Goal: Find specific page/section: Find specific page/section

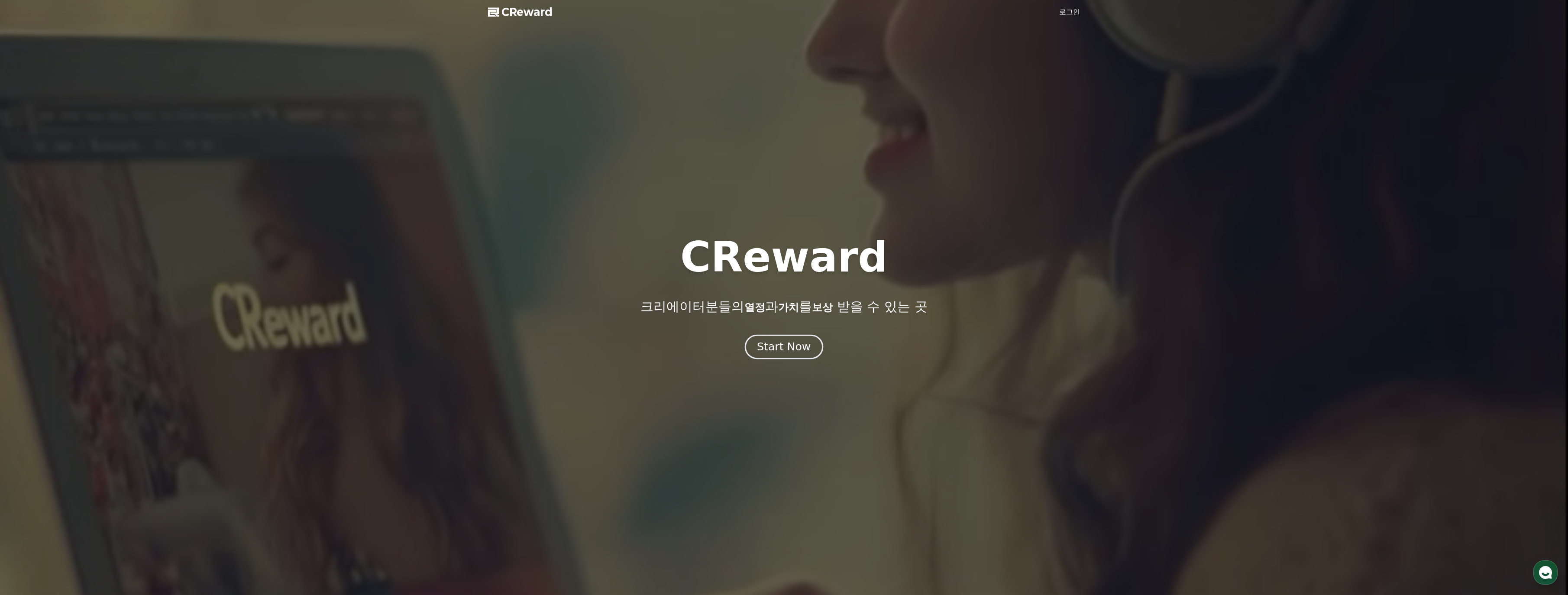
click at [787, 344] on div "Start Now" at bounding box center [783, 347] width 53 height 15
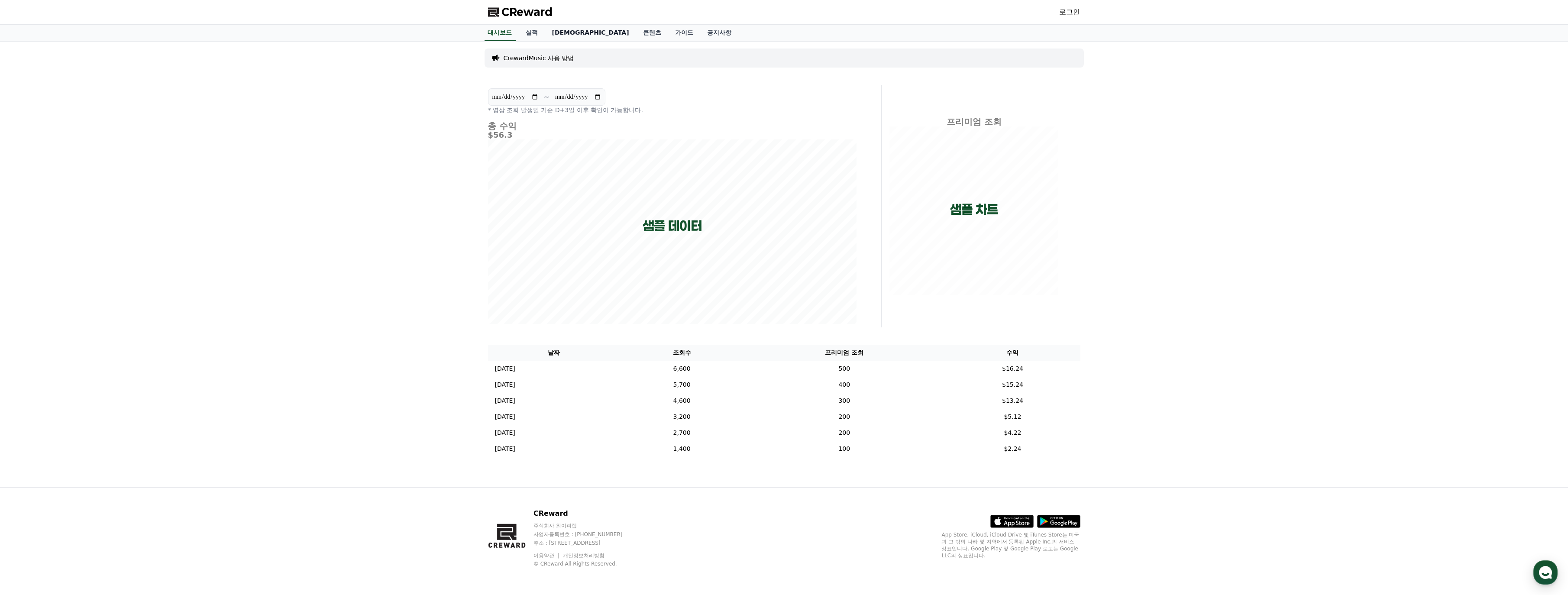
click at [558, 33] on link "[DEMOGRAPHIC_DATA]" at bounding box center [590, 33] width 91 height 16
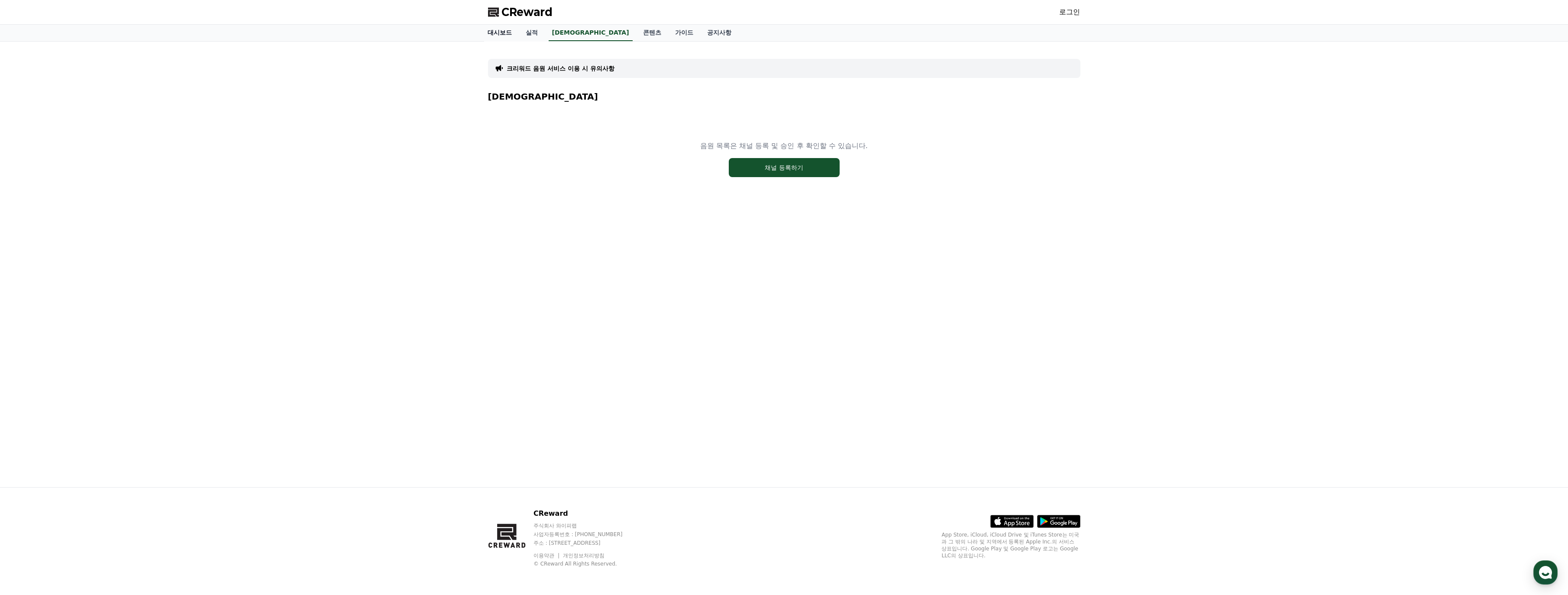
click at [503, 34] on link "대시보드" at bounding box center [500, 33] width 38 height 16
